Goal: Communication & Community: Ask a question

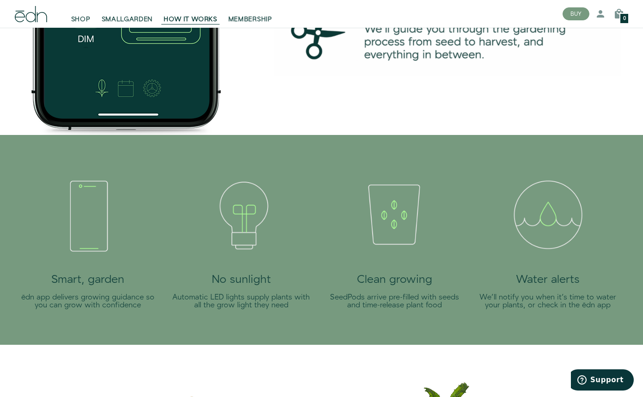
scroll to position [1553, 0]
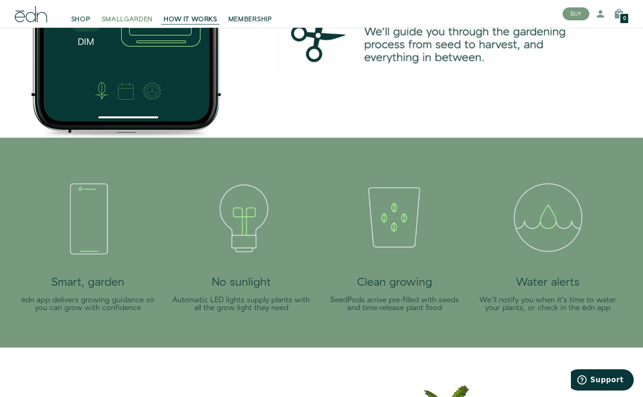
click at [129, 18] on span "SMALLGARDEN" at bounding box center [127, 19] width 51 height 9
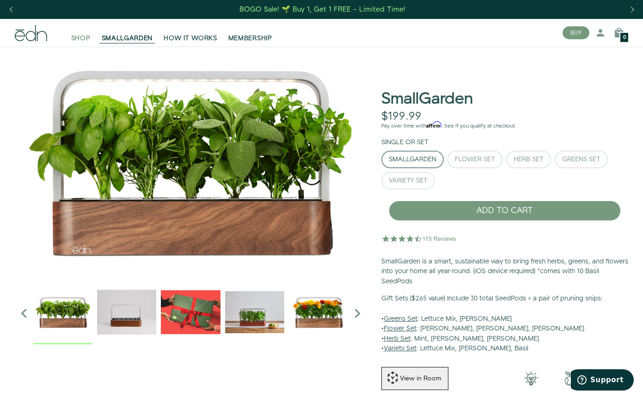
click at [81, 38] on span "SHOP" at bounding box center [80, 38] width 19 height 9
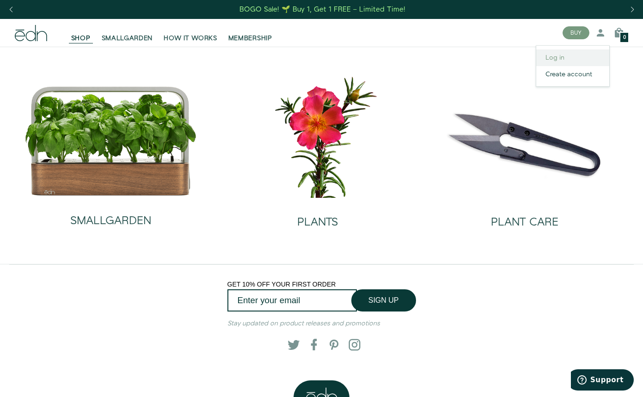
click at [558, 58] on link "Log in" at bounding box center [572, 57] width 73 height 17
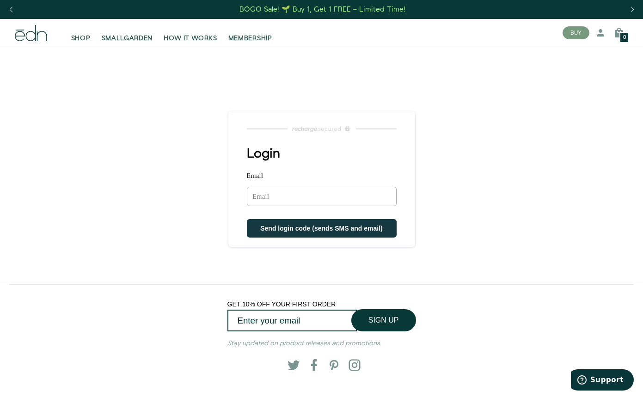
click at [282, 201] on input "Email" at bounding box center [322, 196] width 150 height 19
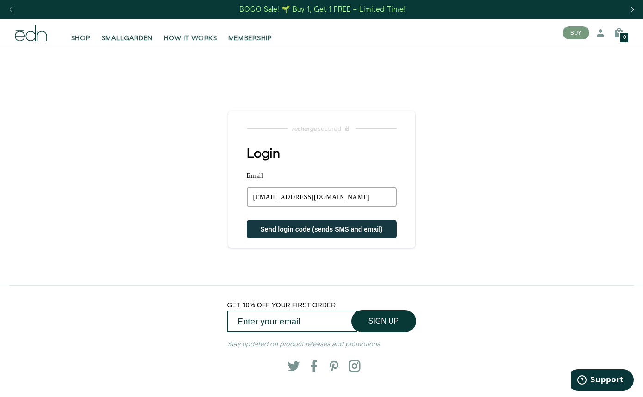
type input "[EMAIL_ADDRESS][DOMAIN_NAME]"
click at [297, 230] on span "Send login code (sends SMS and email)" at bounding box center [321, 229] width 122 height 7
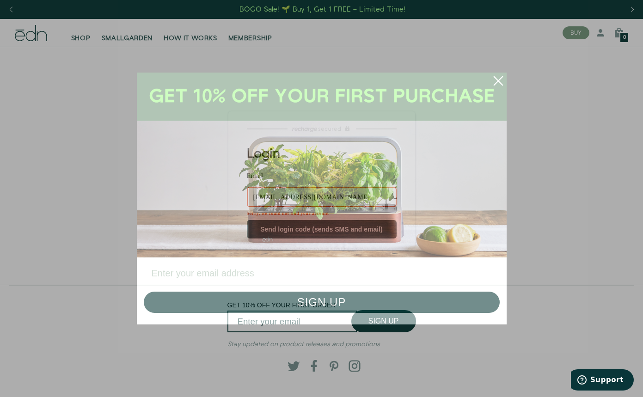
click at [239, 274] on input "Enter your email address" at bounding box center [322, 273] width 356 height 23
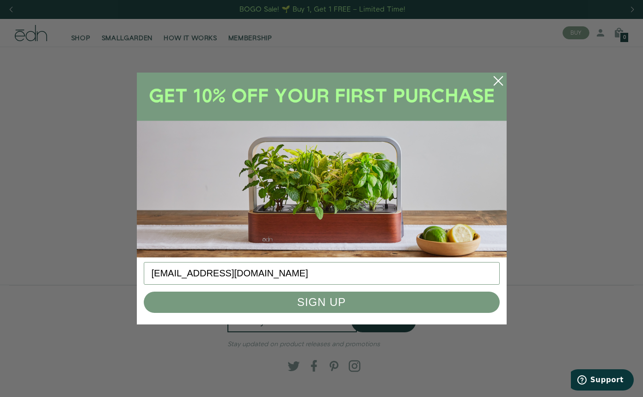
type input "sdelafuente@svmallcare.com"
click at [317, 306] on button "SIGN UP" at bounding box center [322, 302] width 356 height 21
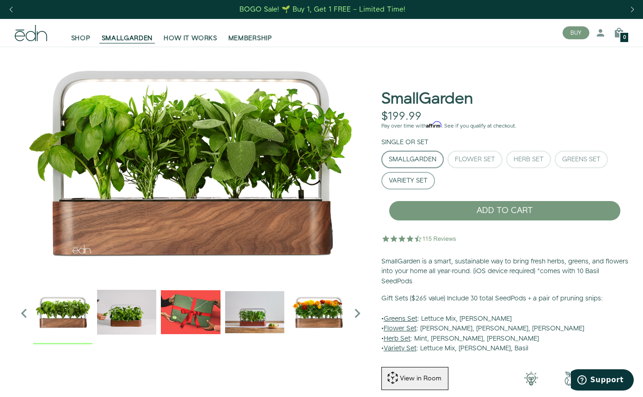
click at [415, 182] on div "Variety Set" at bounding box center [408, 181] width 39 height 6
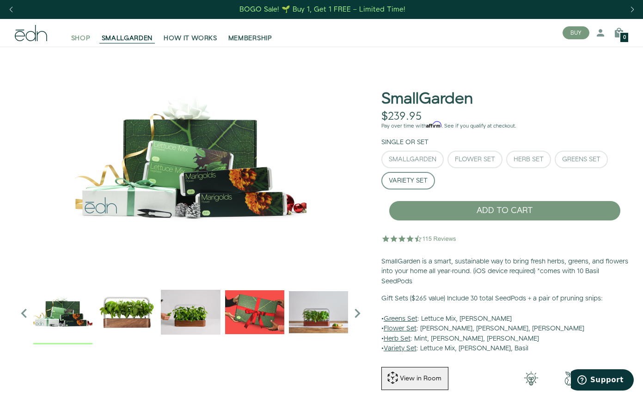
click at [82, 36] on span "SHOP" at bounding box center [80, 38] width 19 height 9
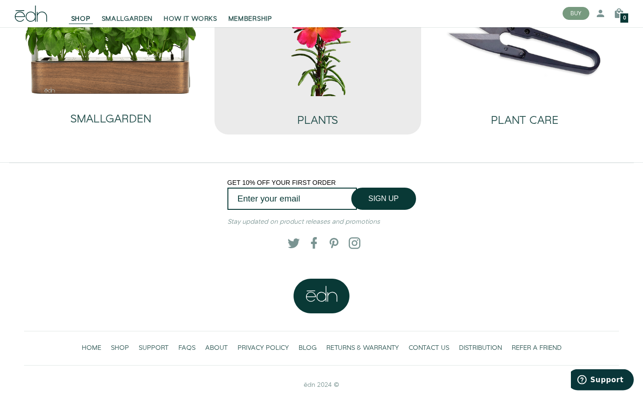
scroll to position [109, 0]
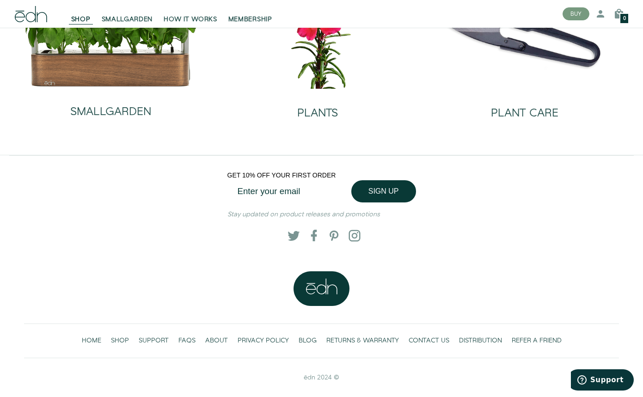
click at [296, 195] on input "Enter your email" at bounding box center [291, 191] width 129 height 22
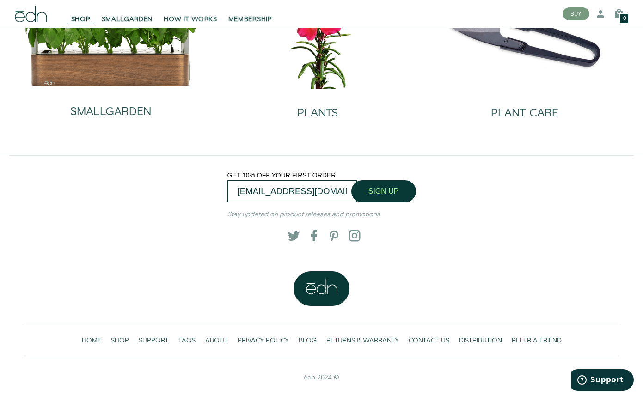
type input "[EMAIL_ADDRESS][DOMAIN_NAME]"
click at [378, 191] on button "SIGN UP" at bounding box center [383, 191] width 65 height 22
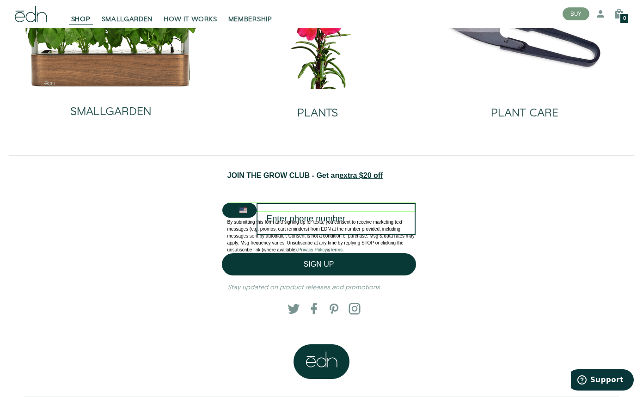
click at [314, 218] on p at bounding box center [321, 215] width 189 height 7
click at [294, 219] on p at bounding box center [321, 215] width 189 height 7
click at [304, 205] on input "Enter phone number" at bounding box center [336, 219] width 159 height 32
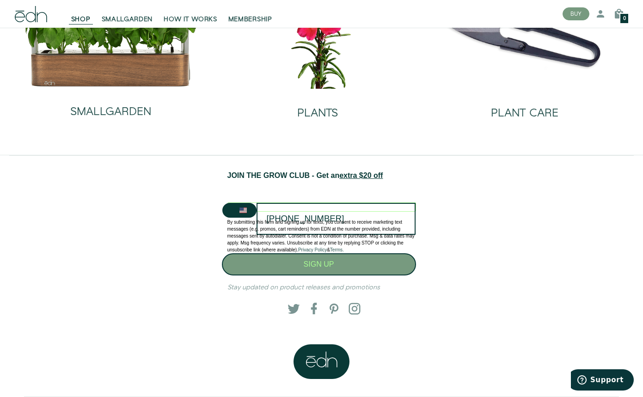
type input "623-824-5154"
click at [326, 262] on button "SIGN UP" at bounding box center [319, 264] width 194 height 22
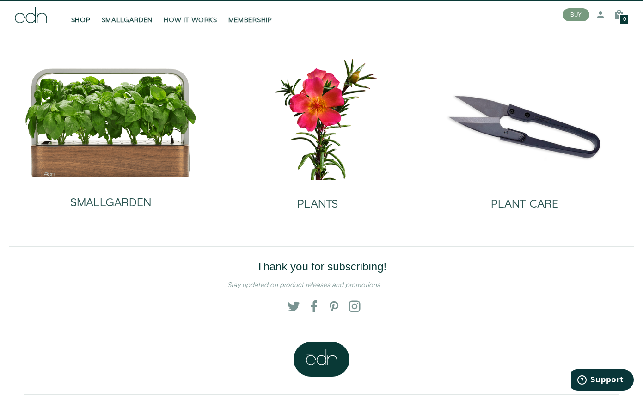
scroll to position [0, 0]
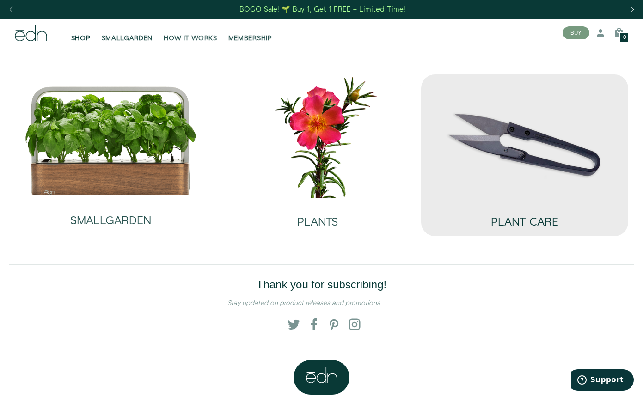
click at [520, 224] on h2 "PLANT CARE" at bounding box center [524, 222] width 67 height 12
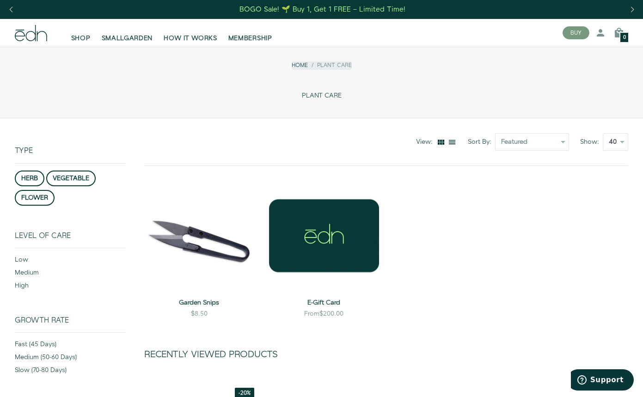
click option "40" at bounding box center [0, 0] width 0 height 0
click at [76, 36] on span "SHOP" at bounding box center [80, 38] width 19 height 9
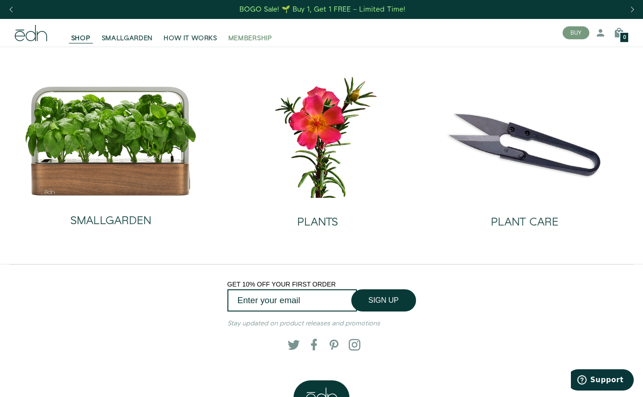
click at [263, 38] on span "MEMBERSHIP" at bounding box center [250, 38] width 44 height 9
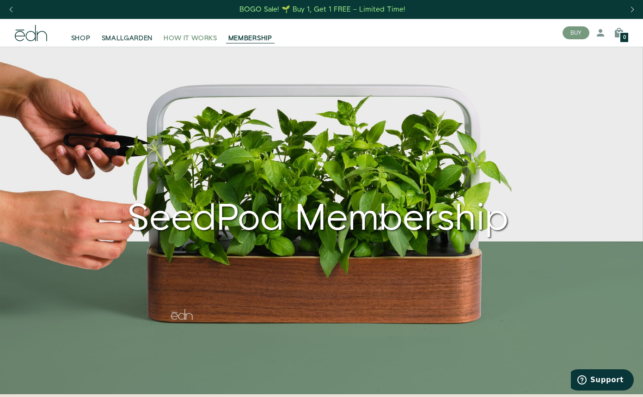
click at [187, 37] on span "HOW IT WORKS" at bounding box center [190, 38] width 53 height 9
click at [613, 382] on span "Support" at bounding box center [606, 380] width 33 height 8
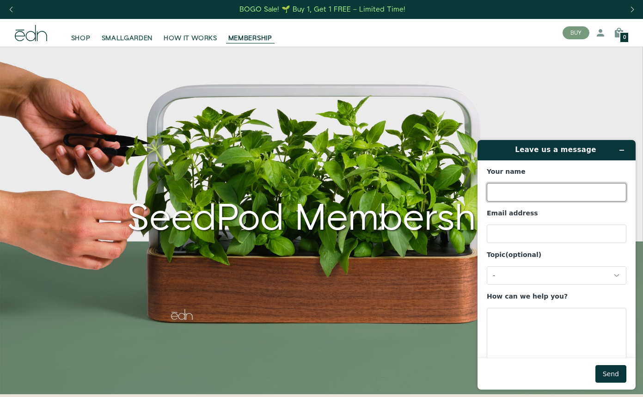
click at [512, 190] on input "Your name" at bounding box center [557, 192] width 140 height 18
type input "[PERSON_NAME]"
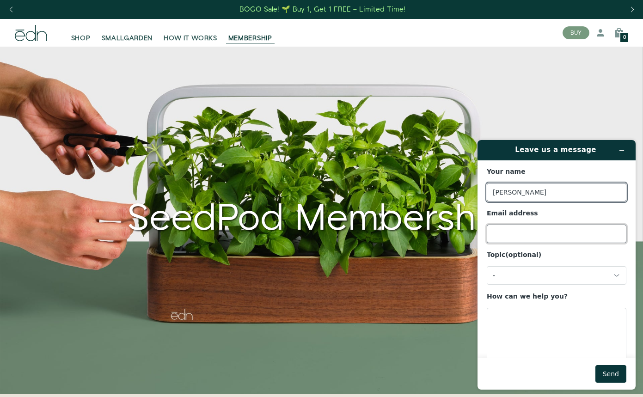
click at [523, 236] on input "Email address" at bounding box center [557, 234] width 140 height 18
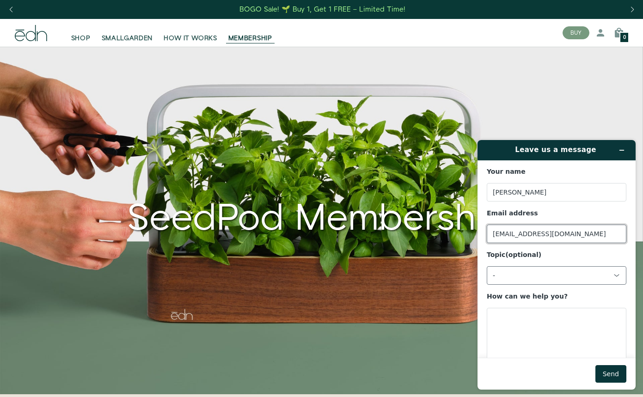
type input "[EMAIL_ADDRESS][DOMAIN_NAME]"
click at [537, 274] on div "-" at bounding box center [551, 275] width 116 height 8
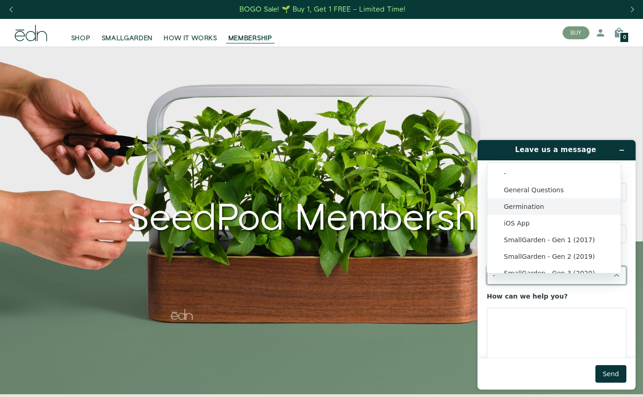
scroll to position [60, 0]
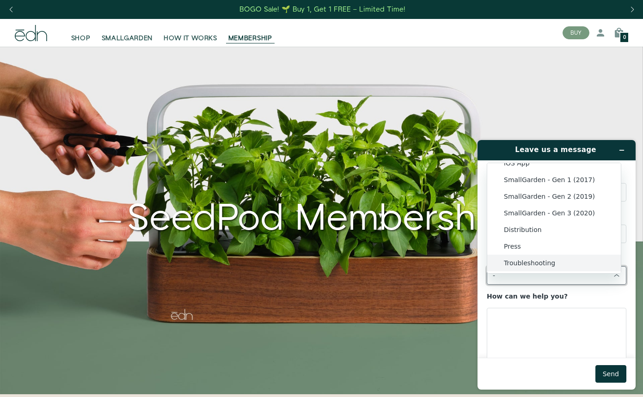
click at [527, 264] on li "Troubleshooting" at bounding box center [554, 263] width 134 height 17
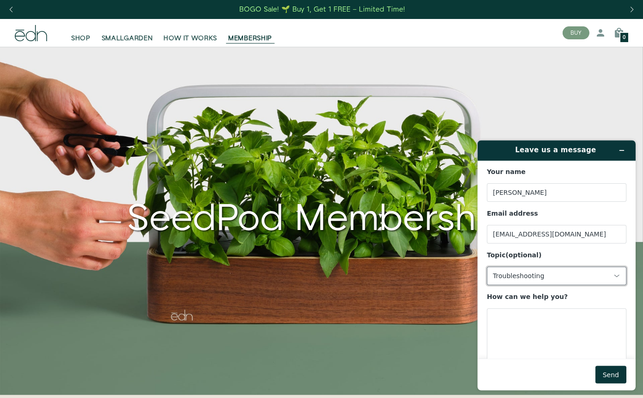
scroll to position [0, 0]
click at [529, 318] on textarea "How can we help you?" at bounding box center [557, 334] width 140 height 52
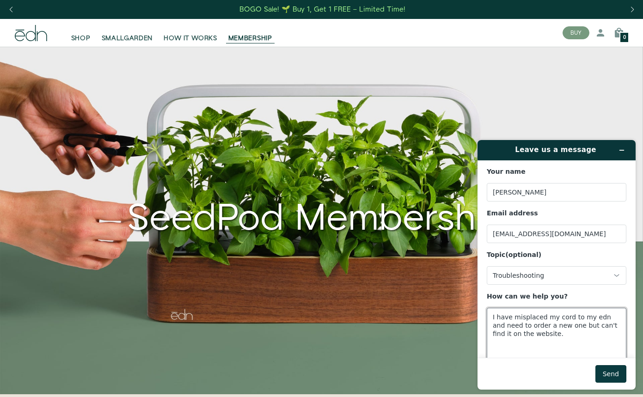
type textarea "I have misplaced my cord to my edn and need to order a new one but can't find i…"
click at [615, 374] on button "Send" at bounding box center [610, 374] width 31 height 18
